Goal: Transaction & Acquisition: Purchase product/service

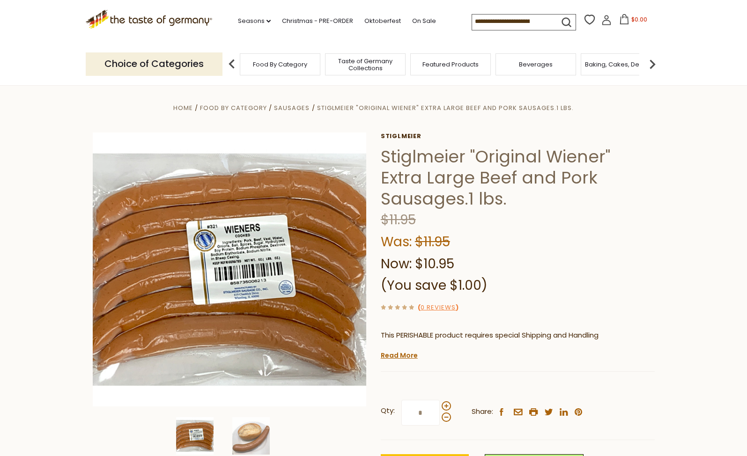
click at [200, 66] on p "Choice of Categories" at bounding box center [154, 63] width 137 height 23
click at [251, 65] on div "Food By Category" at bounding box center [280, 64] width 81 height 22
click at [295, 111] on span "Sausages" at bounding box center [292, 108] width 36 height 9
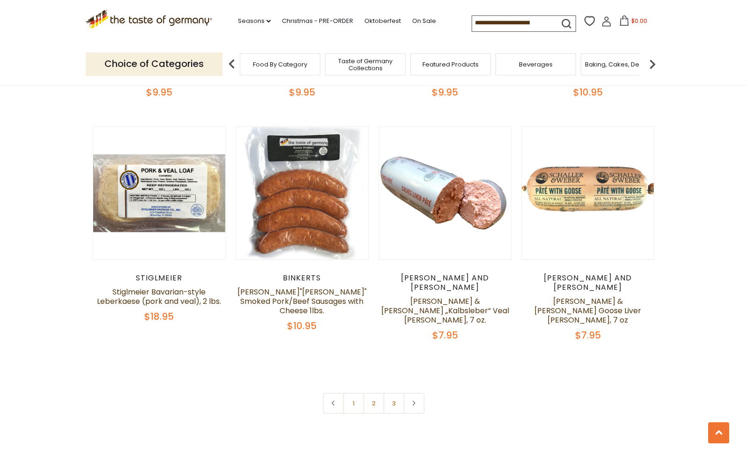
scroll to position [2186, 0]
click at [373, 393] on link "2" at bounding box center [373, 403] width 21 height 21
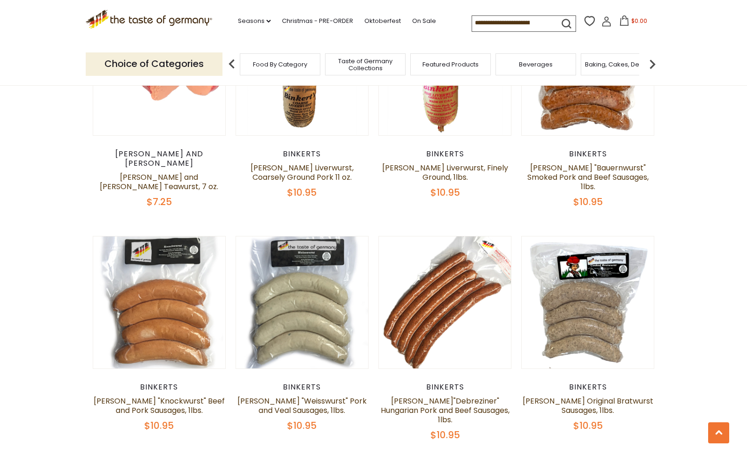
scroll to position [1327, 0]
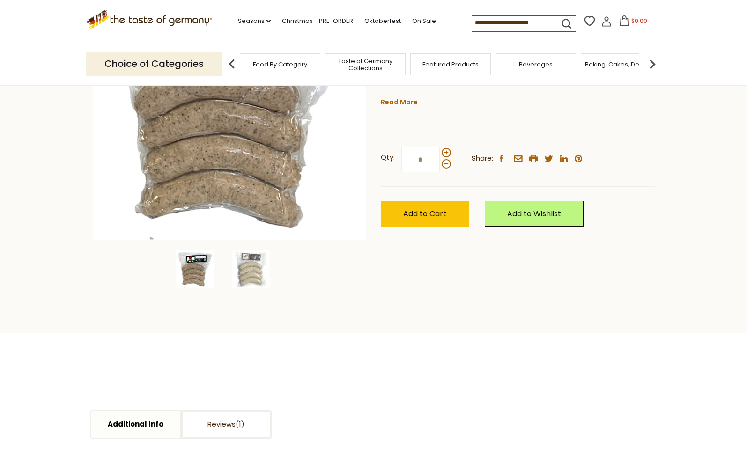
scroll to position [218, 0]
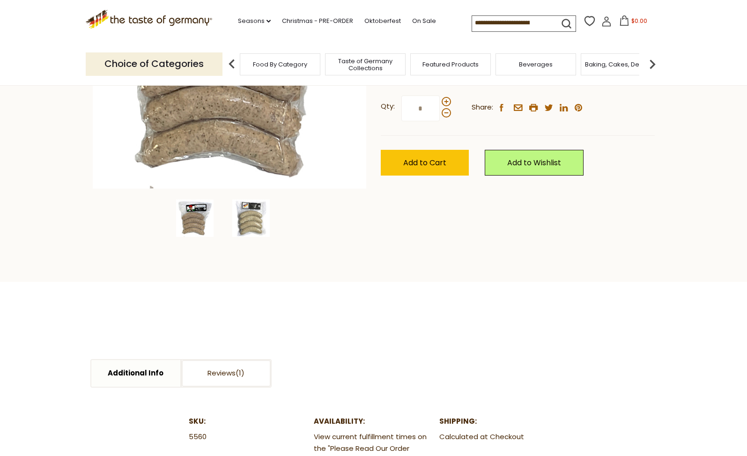
click at [255, 210] on img at bounding box center [250, 218] width 37 height 37
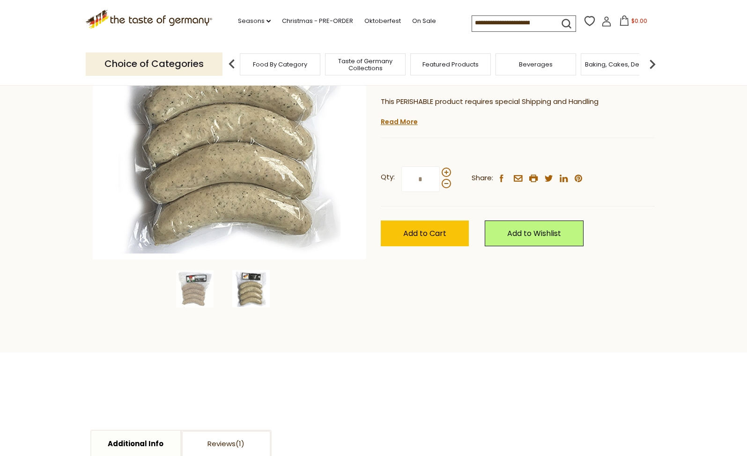
scroll to position [0, 0]
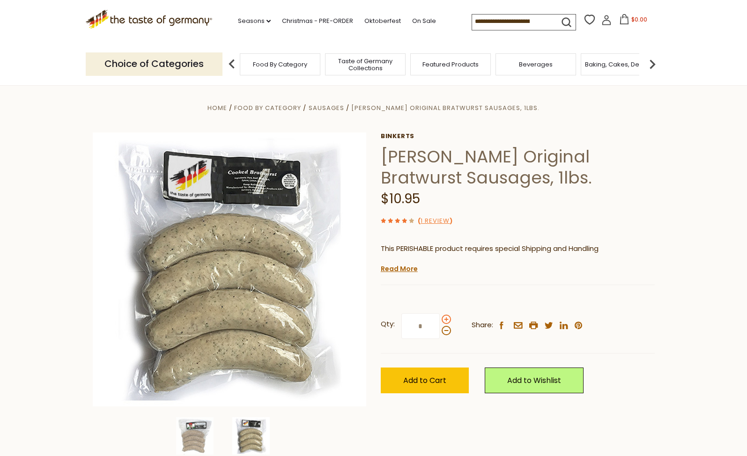
click at [446, 321] on span at bounding box center [446, 319] width 9 height 9
click at [440, 321] on input "*" at bounding box center [421, 327] width 38 height 26
click at [446, 321] on span at bounding box center [446, 319] width 9 height 9
click at [440, 321] on input "*" at bounding box center [421, 327] width 38 height 26
click at [446, 333] on span at bounding box center [446, 330] width 9 height 9
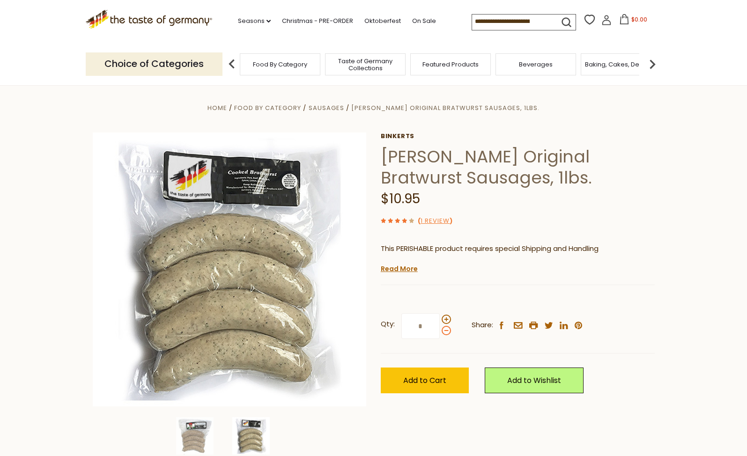
click at [440, 333] on input "*" at bounding box center [421, 327] width 38 height 26
type input "*"
click at [427, 376] on span "Add to Cart" at bounding box center [424, 380] width 43 height 11
